Goal: Navigation & Orientation: Find specific page/section

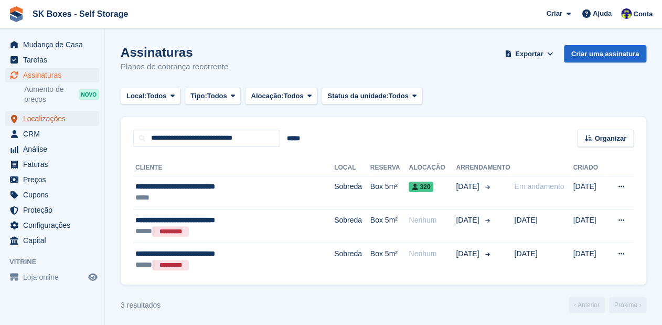
click at [45, 118] on span "Localizações" at bounding box center [54, 118] width 63 height 15
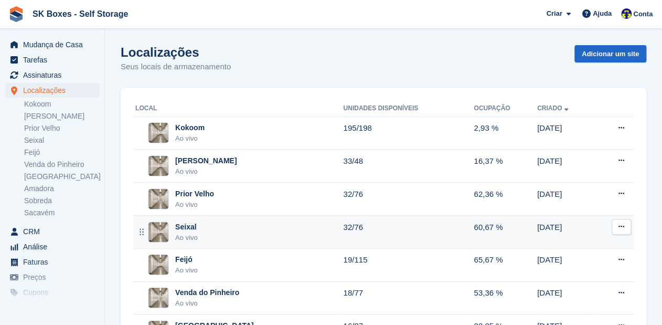
click at [217, 235] on div "Seixal Ao vivo" at bounding box center [239, 232] width 208 height 22
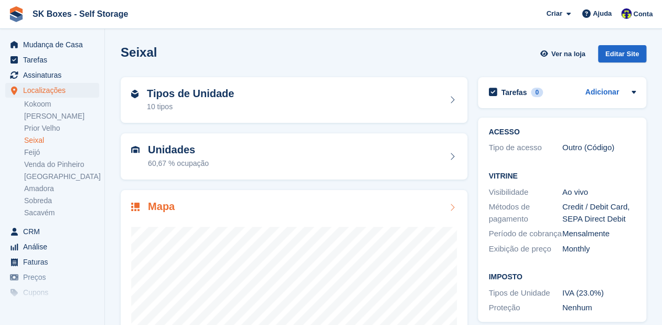
click at [219, 222] on div at bounding box center [294, 319] width 326 height 210
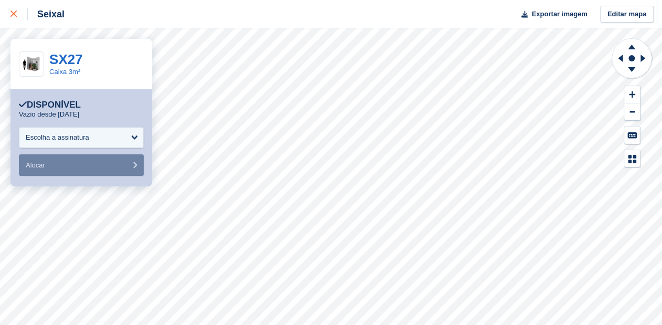
click at [13, 13] on icon at bounding box center [13, 13] width 6 height 6
click at [12, 14] on icon at bounding box center [13, 13] width 6 height 6
